Goal: Task Accomplishment & Management: Complete application form

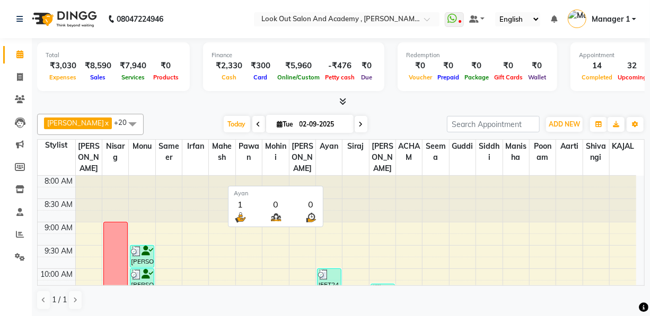
scroll to position [385, 0]
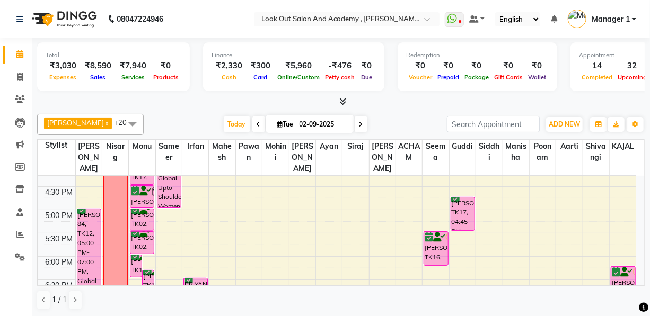
click at [355, 121] on span at bounding box center [361, 124] width 13 height 16
type input "[DATE]"
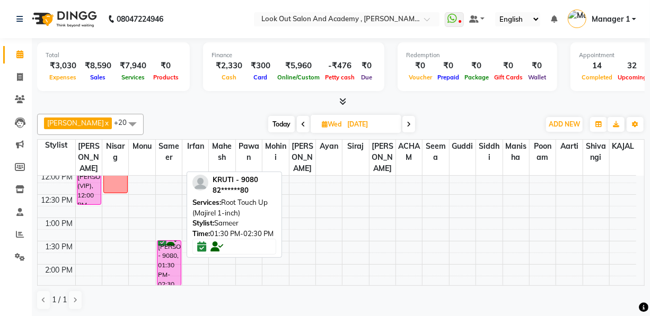
scroll to position [174, 0]
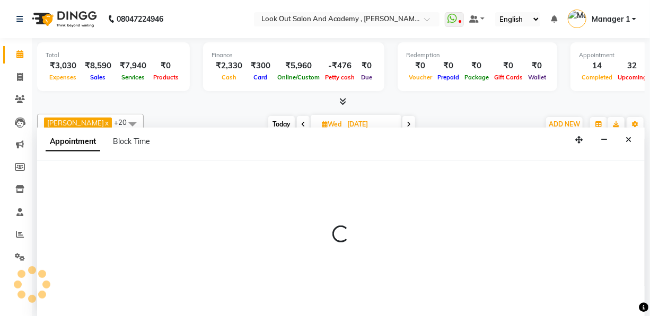
select select "28350"
select select "tentative"
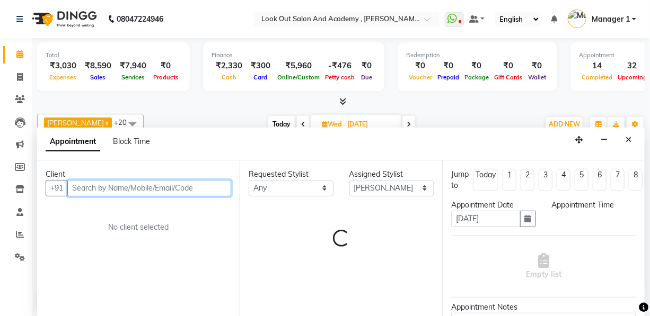
select select "780"
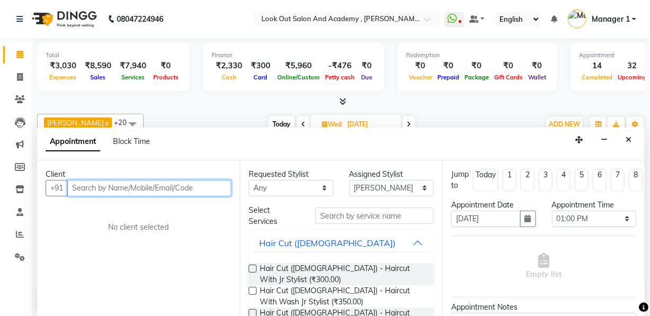
click at [90, 190] on input "text" at bounding box center [149, 188] width 164 height 16
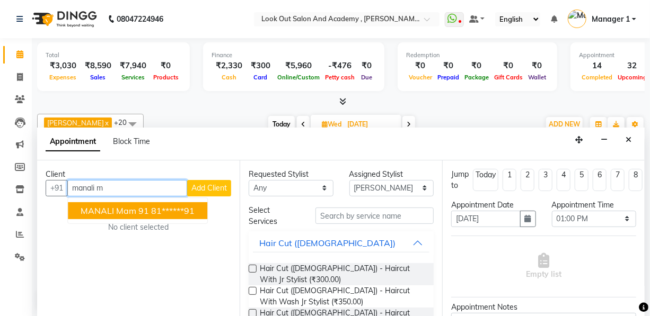
click at [100, 211] on span "MANALI mam 91" at bounding box center [115, 211] width 68 height 11
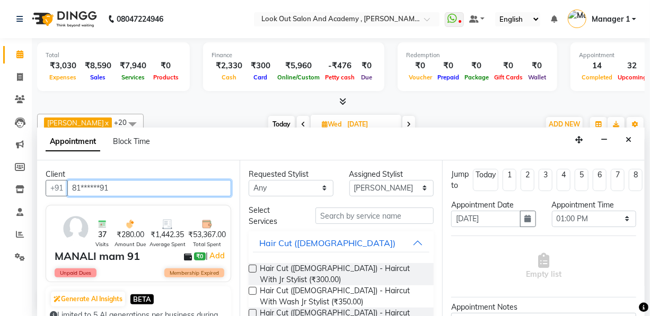
type input "81******91"
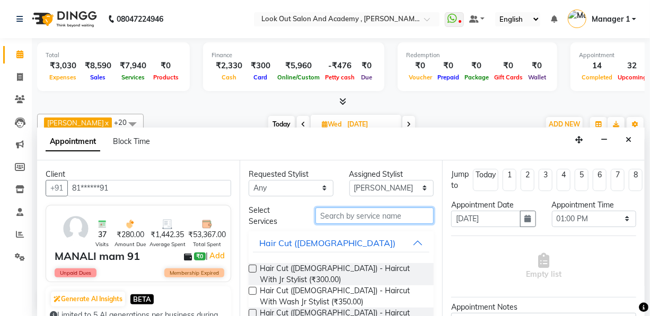
click at [363, 213] on input "text" at bounding box center [374, 216] width 118 height 16
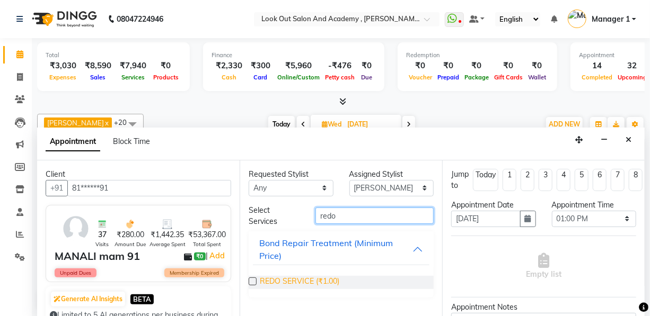
type input "redo"
click at [319, 281] on span "REDO SERVICE (₹1.00)" at bounding box center [299, 282] width 79 height 13
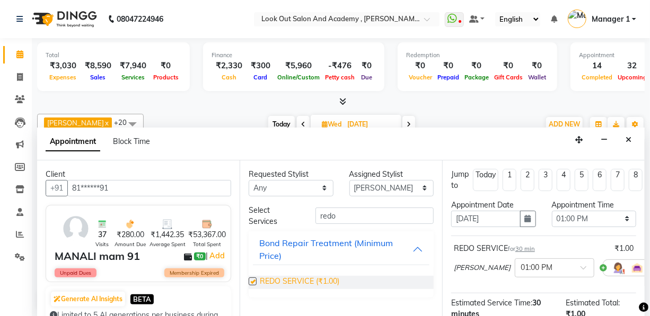
checkbox input "false"
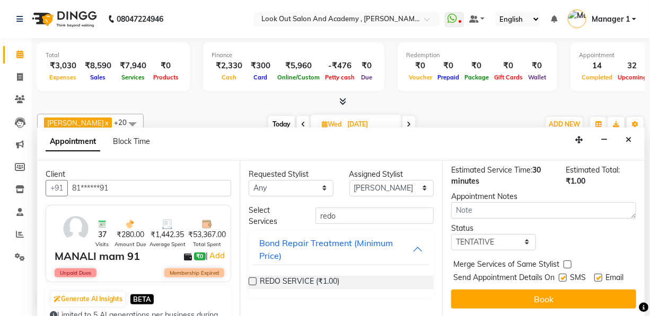
scroll to position [144, 0]
click at [487, 234] on select "Select TENTATIVE CONFIRM UPCOMING" at bounding box center [493, 242] width 85 height 16
select select "confirm booking"
click at [451, 234] on select "Select TENTATIVE CONFIRM UPCOMING" at bounding box center [493, 242] width 85 height 16
drag, startPoint x: 558, startPoint y: 267, endPoint x: 587, endPoint y: 270, distance: 28.7
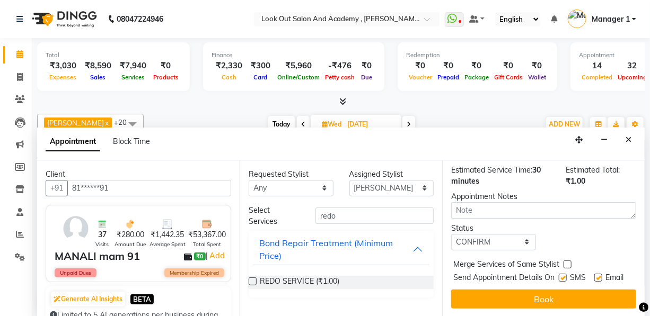
click at [559, 274] on label at bounding box center [563, 278] width 8 height 8
click at [559, 276] on input "checkbox" at bounding box center [562, 279] width 7 height 7
checkbox input "false"
click at [597, 274] on label at bounding box center [598, 278] width 8 height 8
click at [597, 276] on input "checkbox" at bounding box center [597, 279] width 7 height 7
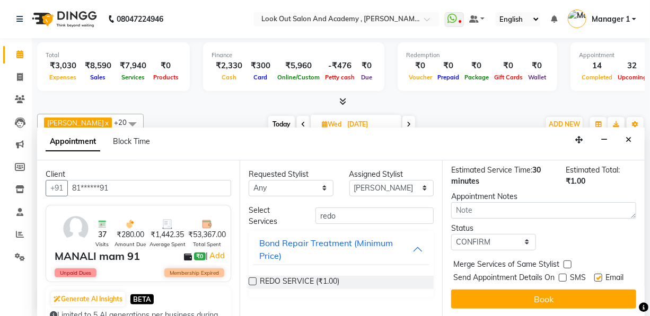
checkbox input "false"
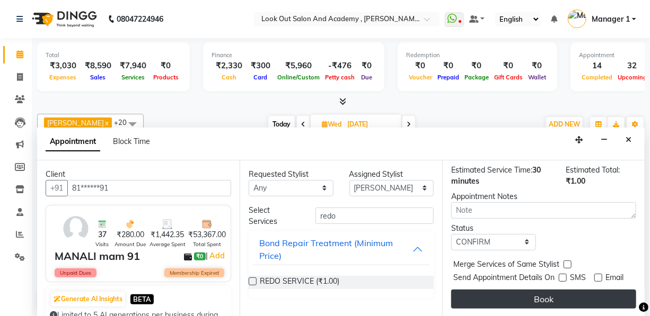
click at [585, 294] on button "Book" at bounding box center [543, 299] width 185 height 19
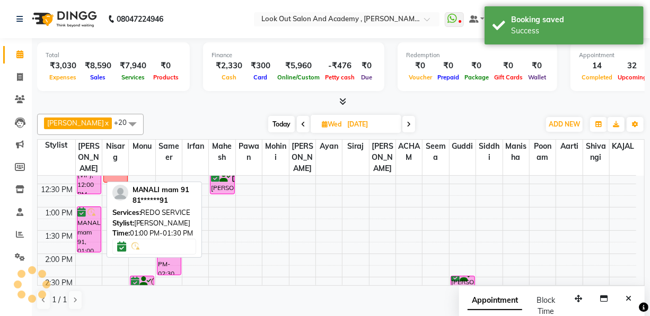
scroll to position [202, 0]
drag, startPoint x: 87, startPoint y: 265, endPoint x: 87, endPoint y: 256, distance: 8.5
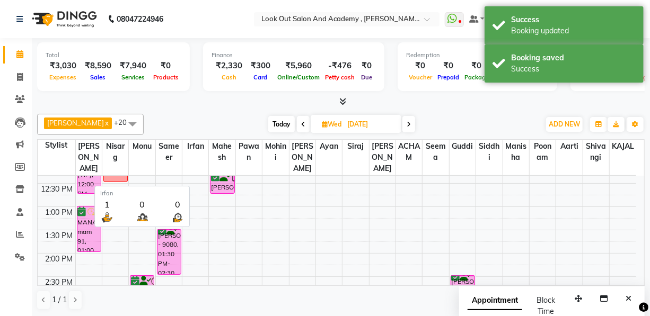
click at [190, 154] on th "Irfan" at bounding box center [195, 158] width 26 height 36
click at [284, 128] on span "Today" at bounding box center [281, 124] width 26 height 16
type input "02-09-2025"
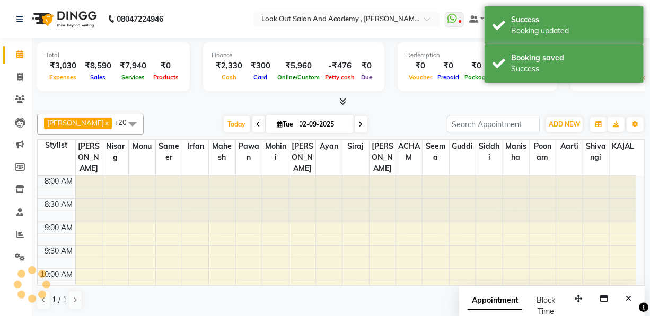
scroll to position [511, 0]
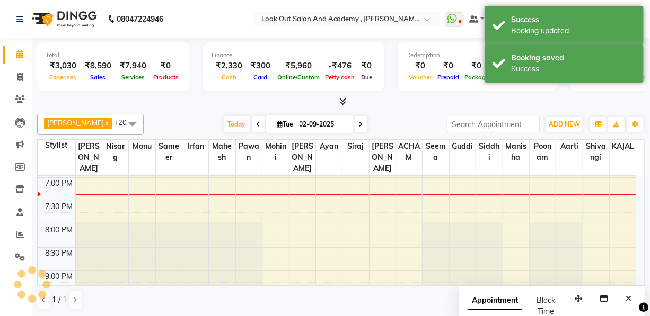
click at [365, 119] on div "Today Tue 02-09-2025" at bounding box center [295, 125] width 293 height 16
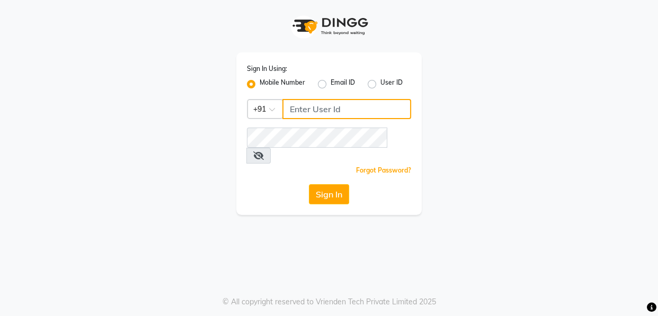
type input "8828326795"
click at [296, 81] on label "Mobile Number" at bounding box center [283, 84] width 46 height 13
click at [267, 81] on input "Mobile Number" at bounding box center [263, 81] width 7 height 7
click at [332, 104] on input "Username" at bounding box center [346, 109] width 129 height 20
type input "8928277834"
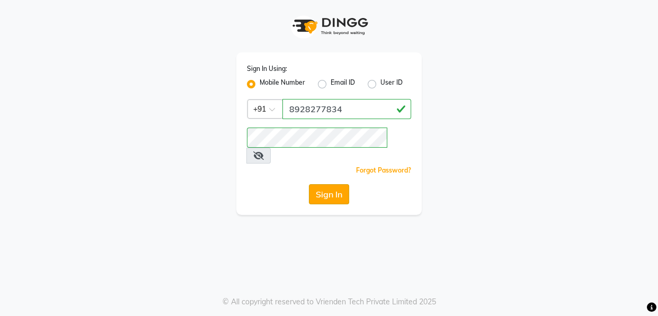
click at [339, 184] on button "Sign In" at bounding box center [329, 194] width 40 height 20
